Goal: Transaction & Acquisition: Purchase product/service

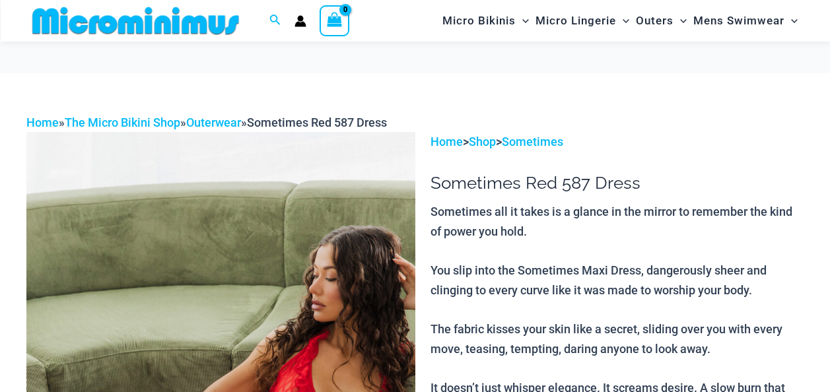
scroll to position [278, 0]
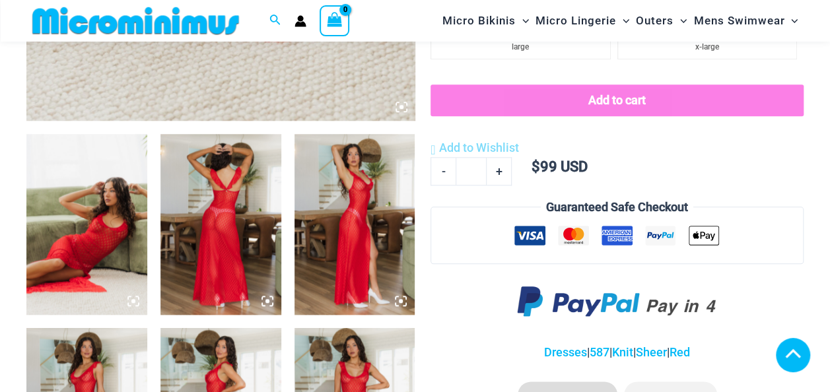
scroll to position [583, 0]
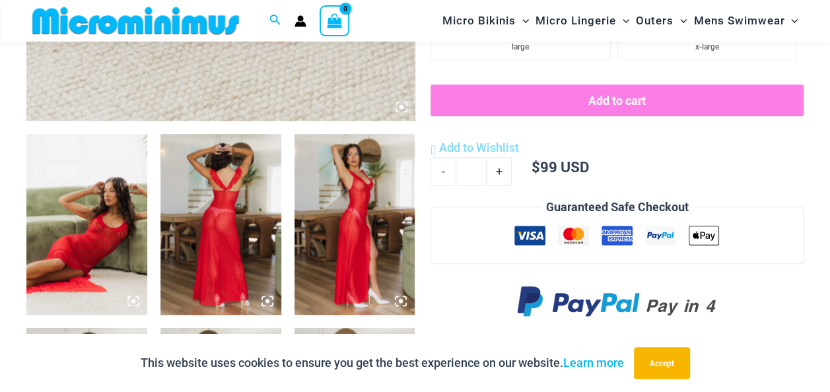
click at [119, 235] on img at bounding box center [86, 224] width 121 height 181
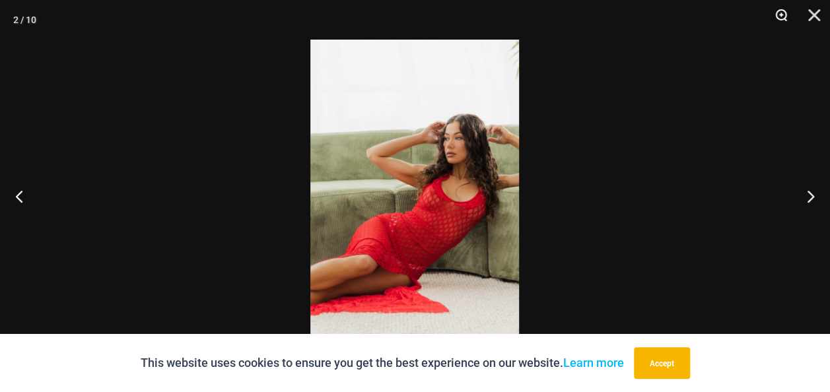
click at [781, 11] on button "Zoom" at bounding box center [776, 20] width 33 height 40
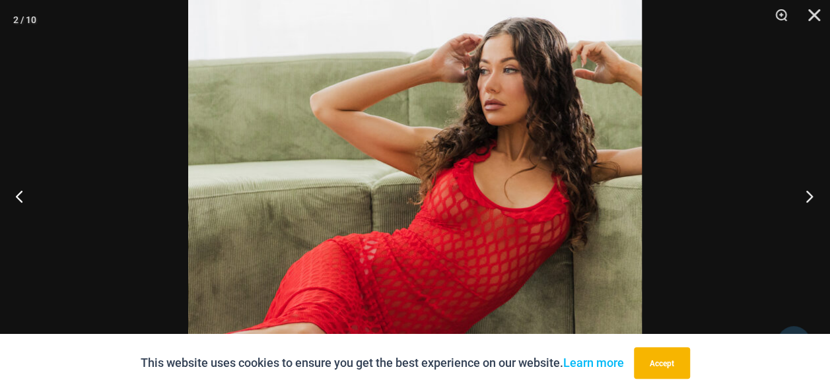
click at [807, 198] on button "Next" at bounding box center [806, 196] width 50 height 66
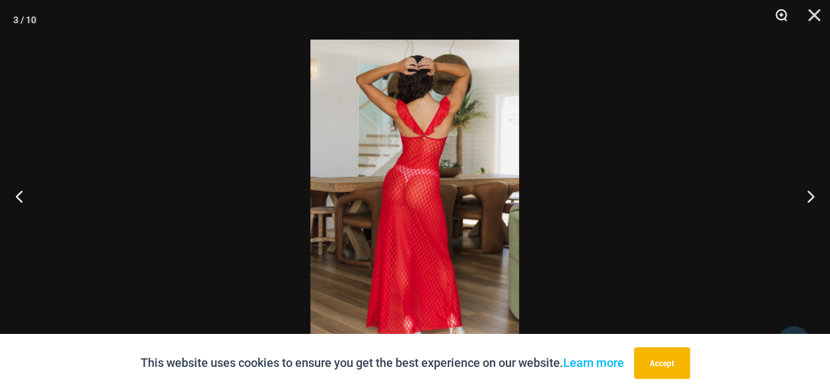
click at [778, 13] on button "Zoom" at bounding box center [776, 20] width 33 height 40
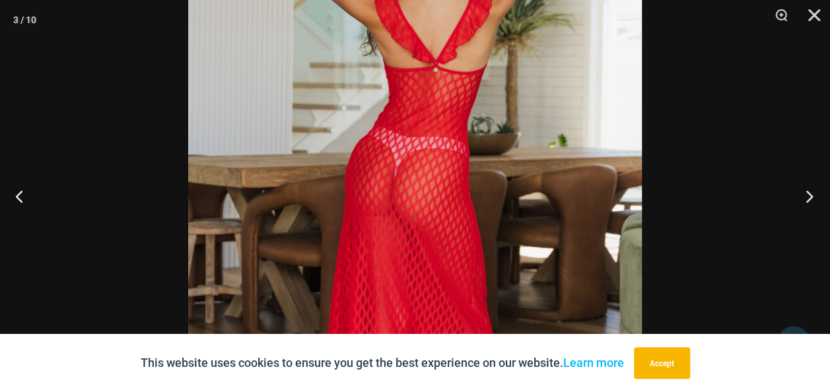
click at [805, 194] on button "Next" at bounding box center [806, 196] width 50 height 66
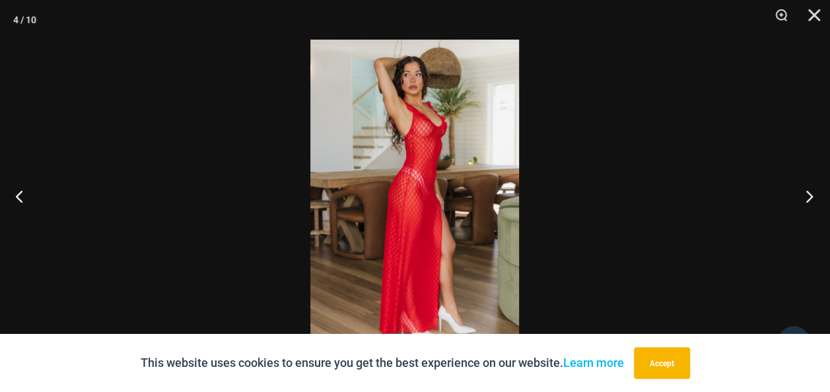
click at [805, 194] on button "Next" at bounding box center [806, 196] width 50 height 66
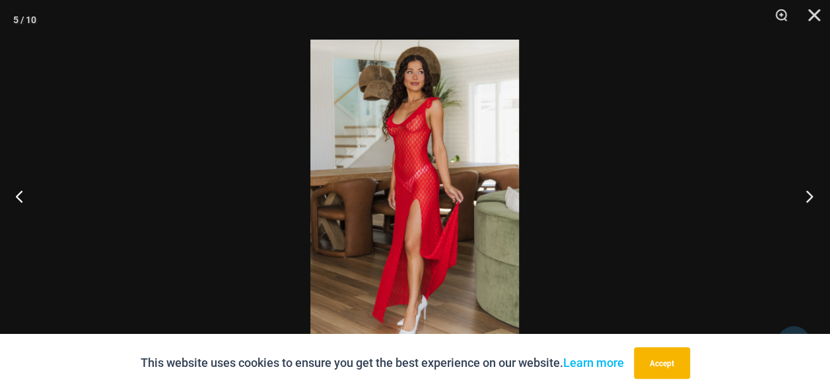
click at [805, 194] on button "Next" at bounding box center [806, 196] width 50 height 66
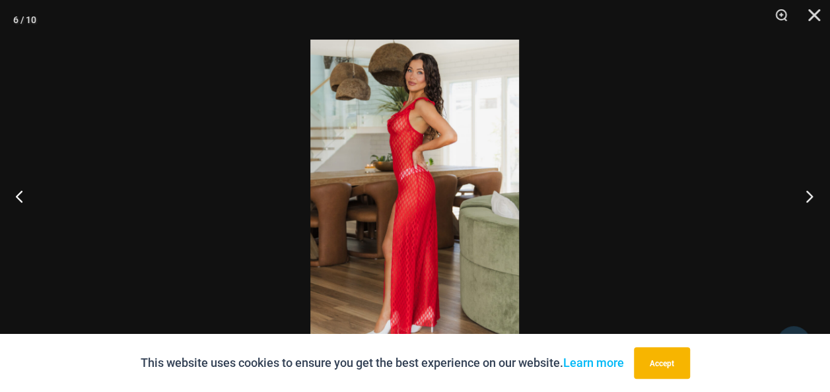
click at [805, 194] on button "Next" at bounding box center [806, 196] width 50 height 66
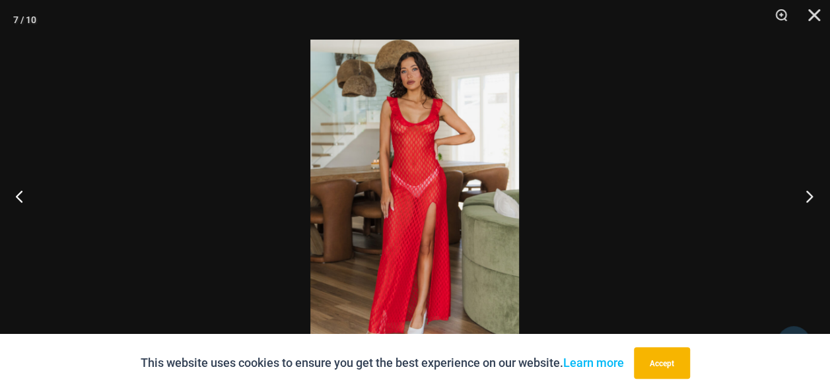
click at [805, 194] on button "Next" at bounding box center [806, 196] width 50 height 66
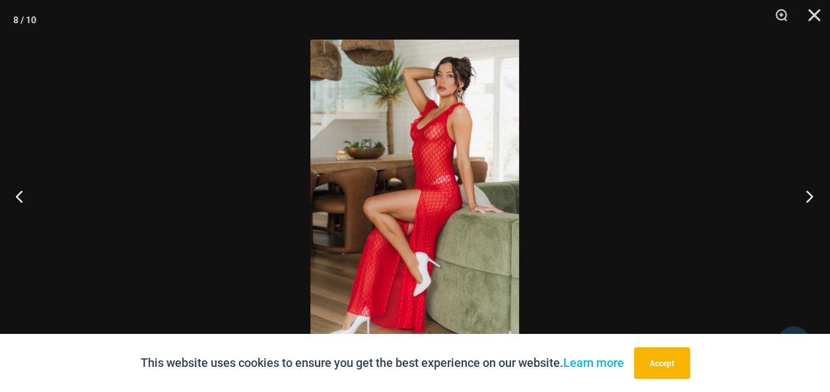
click at [805, 194] on button "Next" at bounding box center [806, 196] width 50 height 66
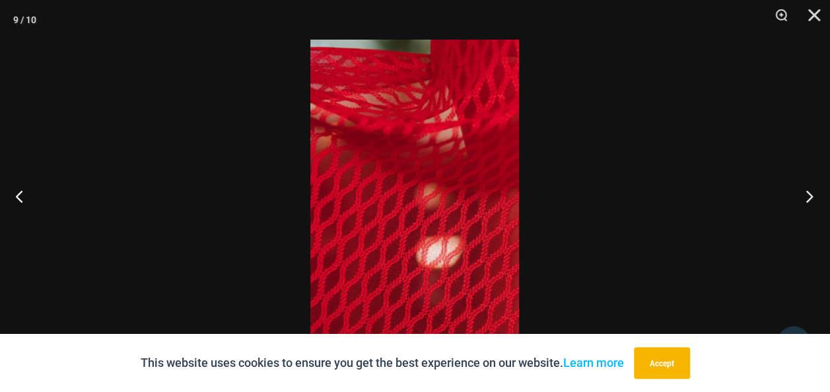
click at [805, 194] on button "Next" at bounding box center [806, 196] width 50 height 66
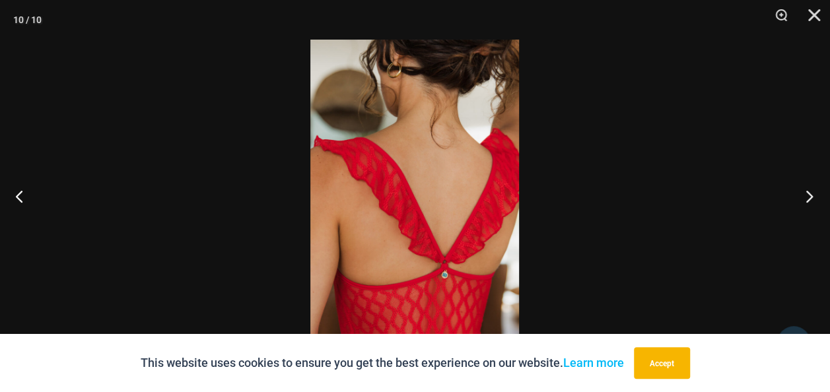
click at [805, 194] on button "Next" at bounding box center [806, 196] width 50 height 66
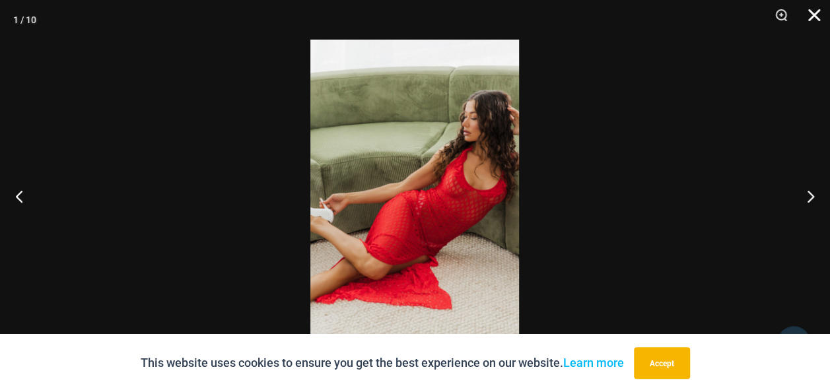
click at [814, 13] on button "Close" at bounding box center [809, 20] width 33 height 40
